Goal: Task Accomplishment & Management: Use online tool/utility

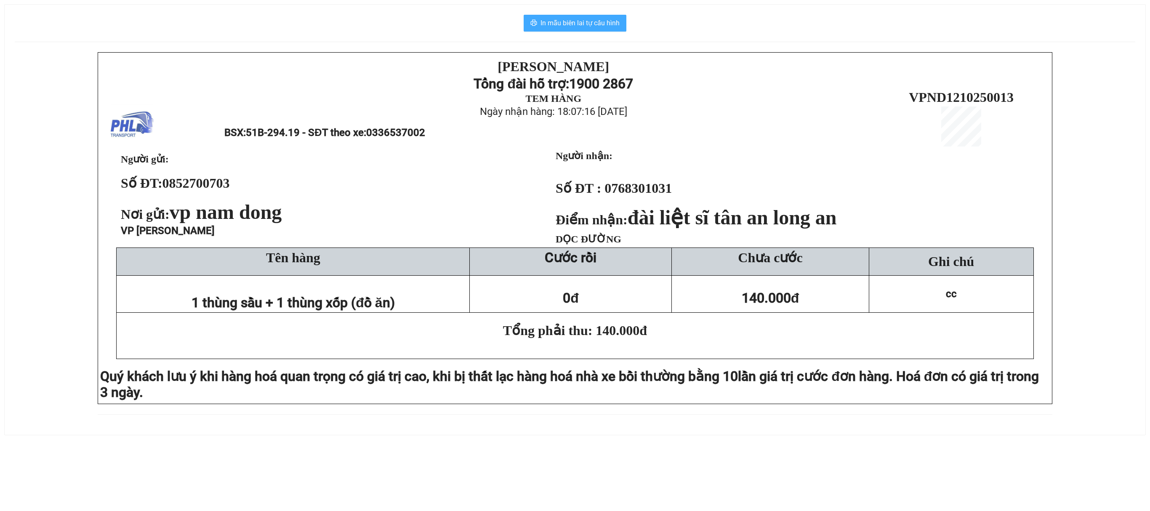
click at [601, 30] on button "In mẫu biên lai tự cấu hình" at bounding box center [575, 23] width 103 height 17
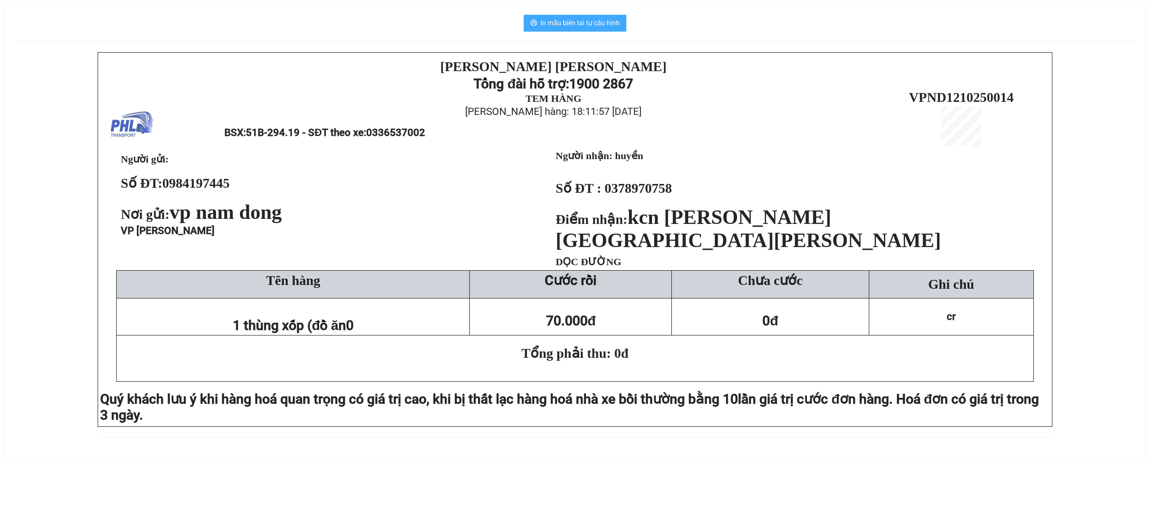
click at [597, 23] on span "In mẫu biên lai tự cấu hình" at bounding box center [580, 23] width 79 height 11
